Goal: Information Seeking & Learning: Learn about a topic

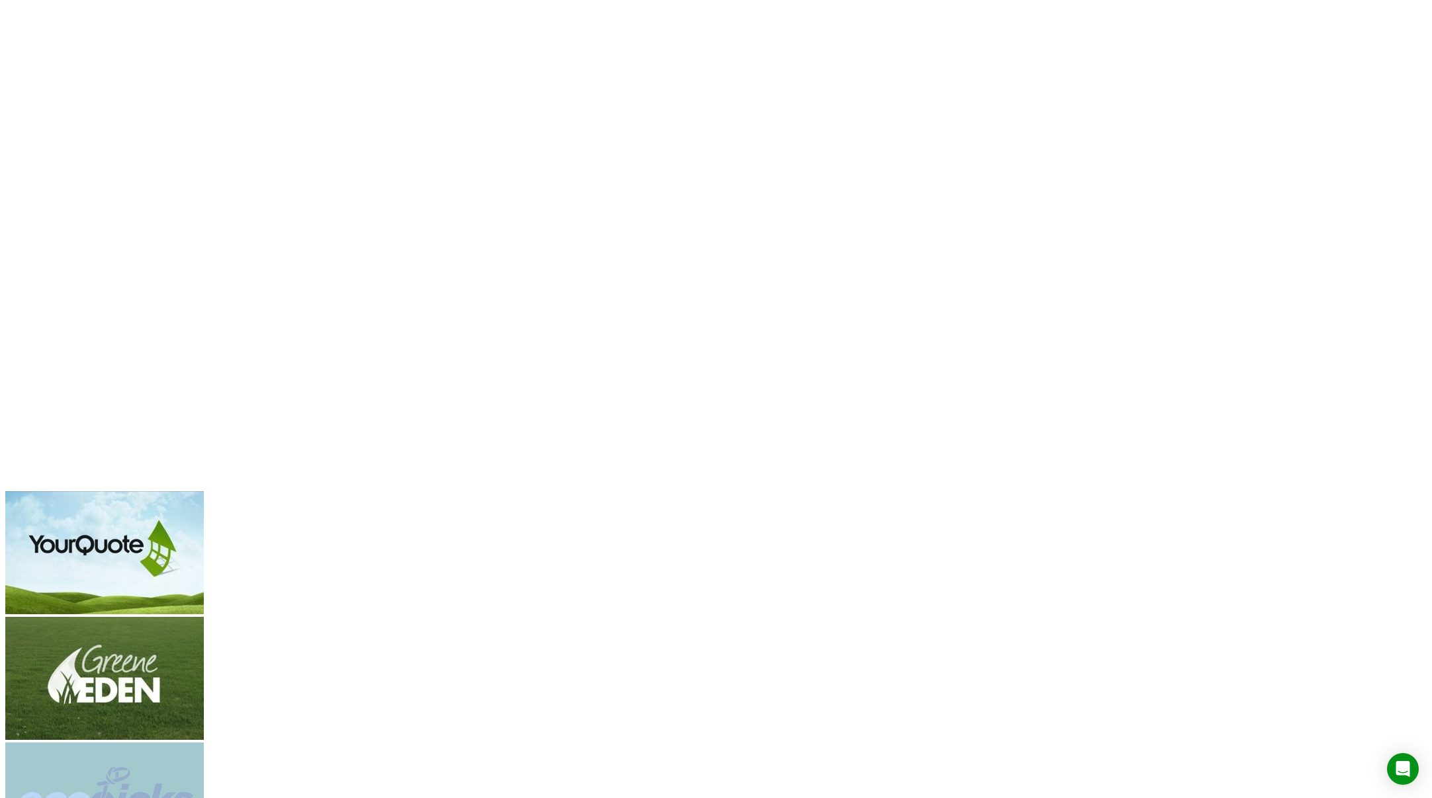
scroll to position [369, 0]
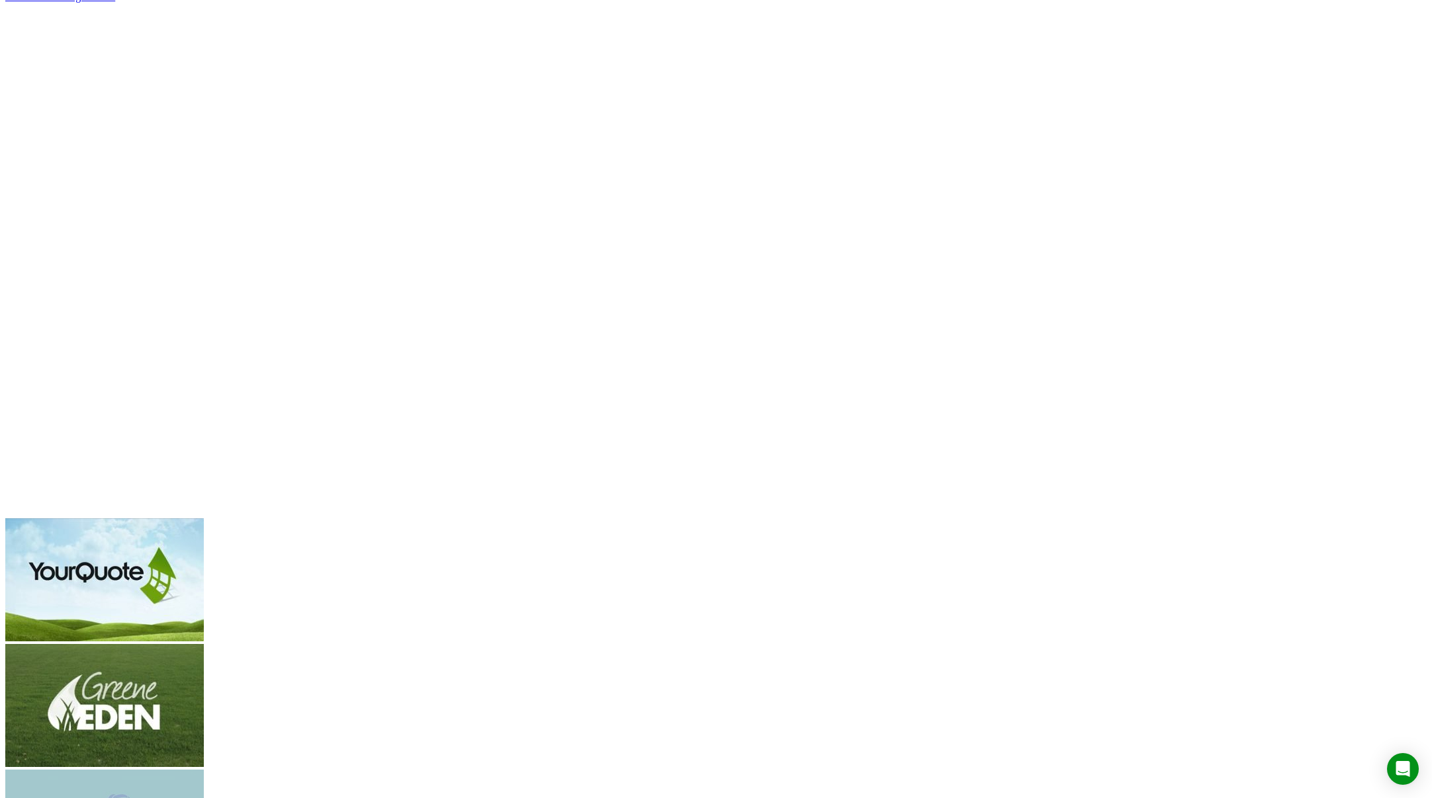
drag, startPoint x: 1247, startPoint y: 280, endPoint x: 968, endPoint y: 86, distance: 340.2
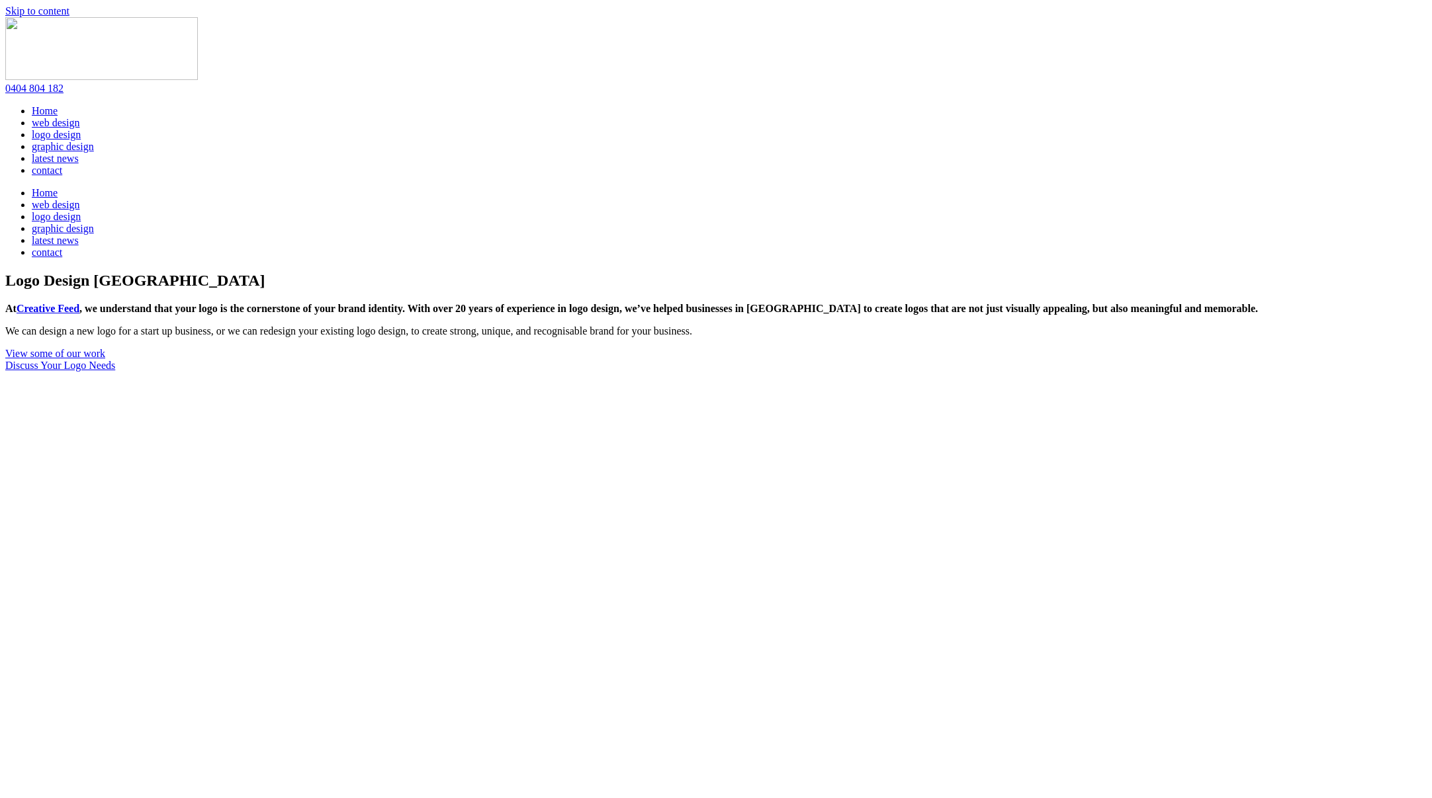
scroll to position [369, 0]
